Goal: Navigation & Orientation: Find specific page/section

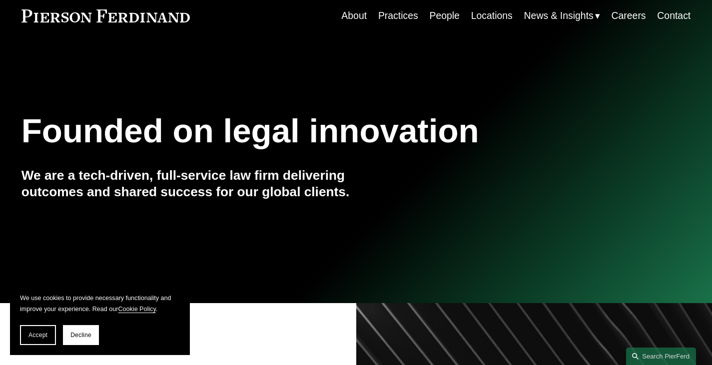
scroll to position [50, 0]
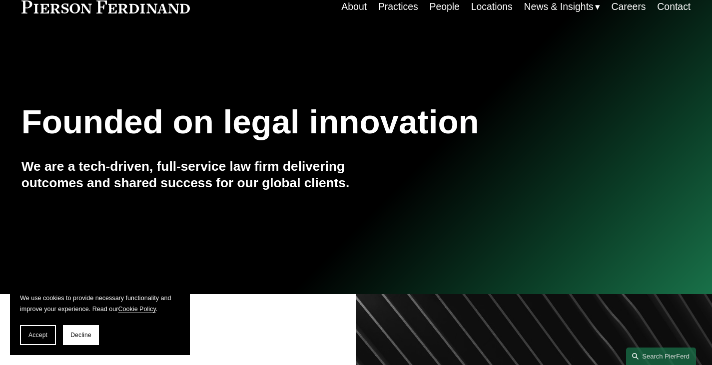
click at [484, 10] on link "Locations" at bounding box center [491, 6] width 41 height 19
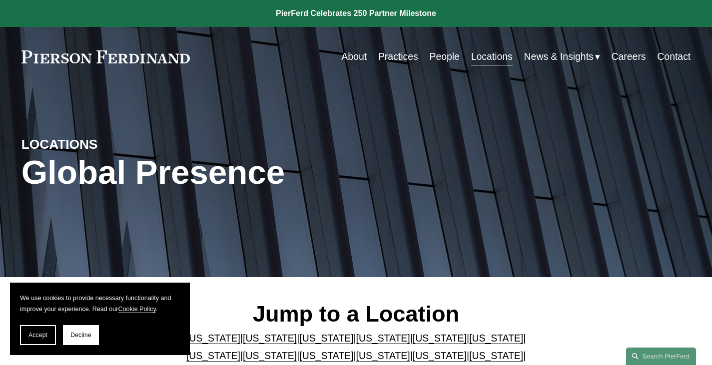
click at [626, 57] on link "Careers" at bounding box center [629, 56] width 34 height 19
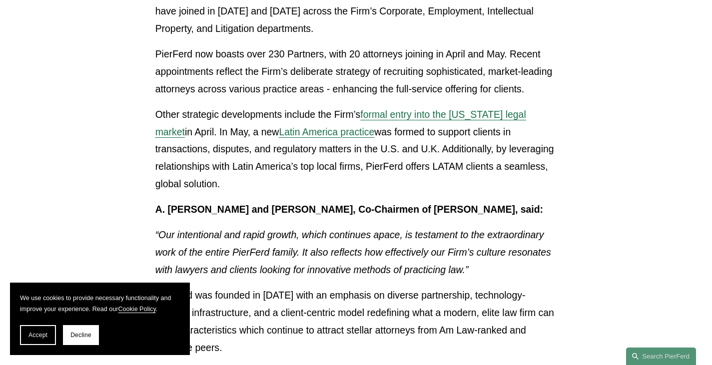
scroll to position [200, 0]
